Goal: Task Accomplishment & Management: Manage account settings

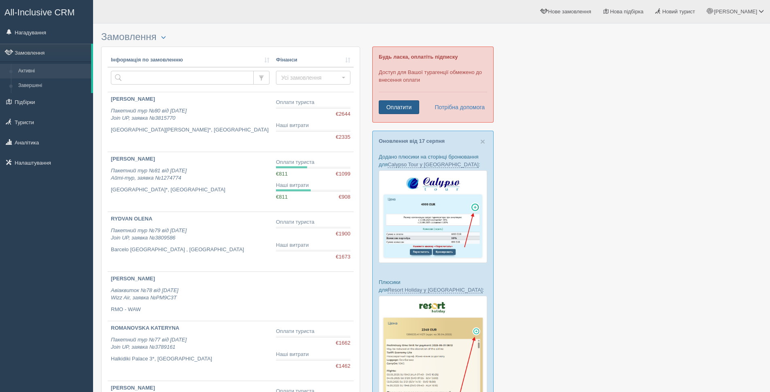
click at [400, 106] on link "Оплатити" at bounding box center [399, 107] width 40 height 14
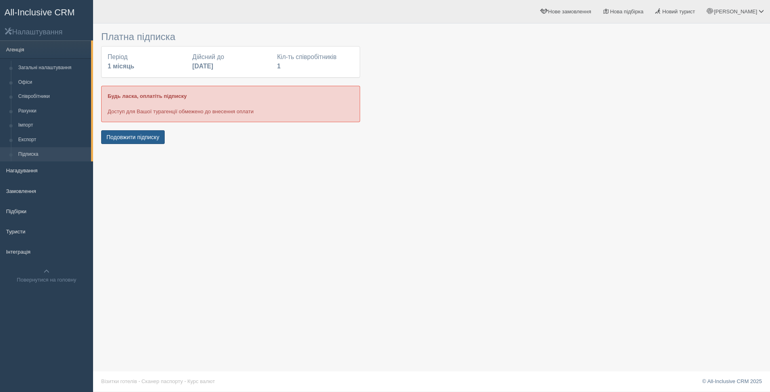
click at [135, 138] on button "Подовжити підписку" at bounding box center [132, 137] width 63 height 14
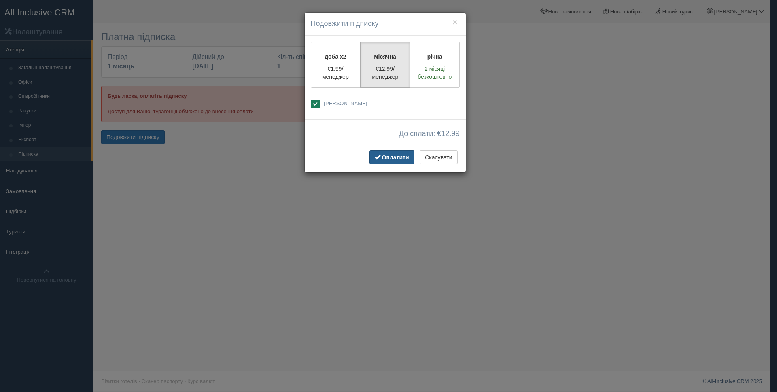
click at [389, 159] on span "Оплатити" at bounding box center [395, 157] width 27 height 6
